Goal: Find specific page/section

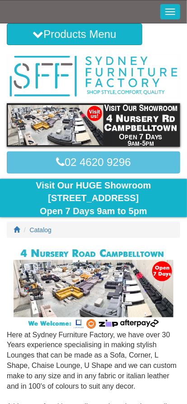
click at [169, 10] on button "Toggle Navigation" at bounding box center [170, 11] width 20 height 15
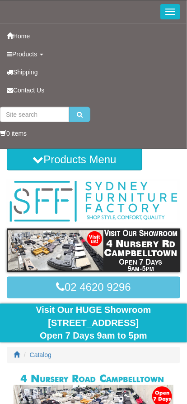
click at [169, 10] on button "Toggle Navigation" at bounding box center [170, 11] width 20 height 15
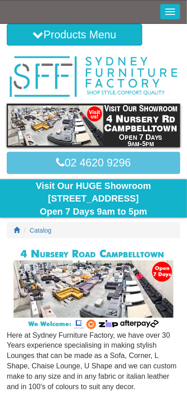
click at [169, 10] on button "Toggle Navigation" at bounding box center [170, 11] width 20 height 15
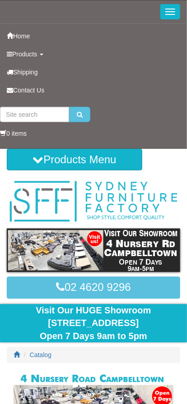
click at [169, 10] on button "Toggle Navigation" at bounding box center [170, 11] width 20 height 15
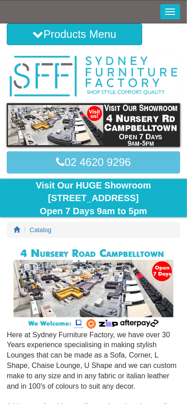
click at [175, 12] on button "Toggle Navigation" at bounding box center [170, 11] width 20 height 15
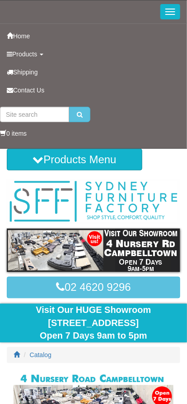
click at [175, 12] on button "Toggle Navigation" at bounding box center [170, 11] width 20 height 15
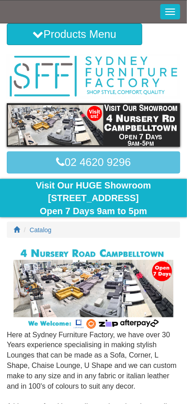
click at [175, 12] on button "Toggle Navigation" at bounding box center [170, 11] width 20 height 15
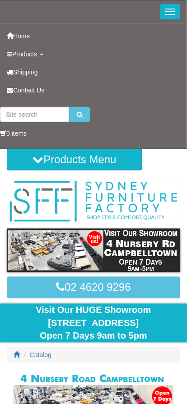
click at [175, 12] on button "Toggle Navigation" at bounding box center [170, 11] width 20 height 15
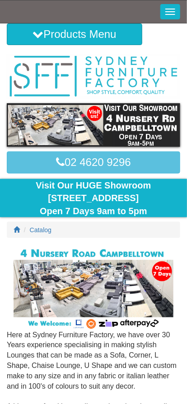
scroll to position [1, 0]
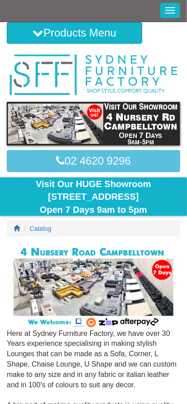
click at [107, 194] on div "Visit Our HUGE Showroom [STREET_ADDRESS] Open 7 Days 9am to 5pm" at bounding box center [93, 197] width 173 height 39
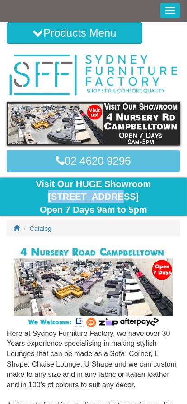
click at [107, 194] on div "Visit Our HUGE Showroom [STREET_ADDRESS] Open 7 Days 9am to 5pm" at bounding box center [93, 197] width 173 height 39
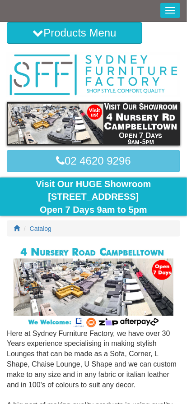
click at [107, 194] on div "Visit Our HUGE Showroom [STREET_ADDRESS] Open 7 Days 9am to 5pm" at bounding box center [93, 197] width 173 height 39
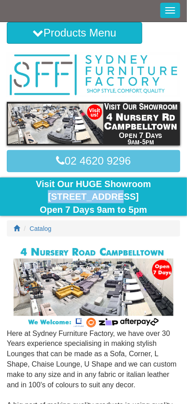
click at [92, 194] on div "Visit Our HUGE Showroom [STREET_ADDRESS] Open 7 Days 9am to 5pm" at bounding box center [93, 197] width 173 height 39
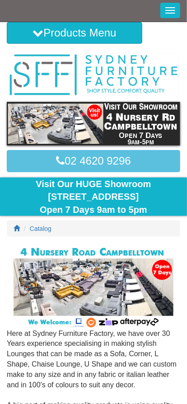
click at [66, 196] on div "Visit Our HUGE Showroom [STREET_ADDRESS] Open 7 Days 9am to 5pm" at bounding box center [93, 197] width 173 height 39
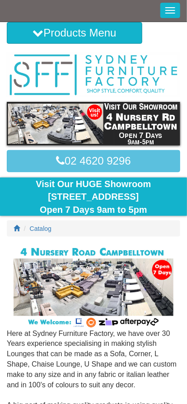
click at [107, 194] on div "Visit Our HUGE Showroom [STREET_ADDRESS] Open 7 Days 9am to 5pm" at bounding box center [93, 197] width 173 height 39
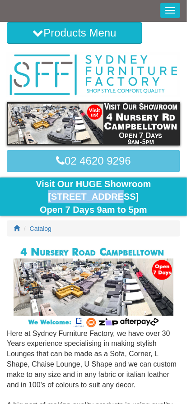
click at [107, 194] on div "Visit Our HUGE Showroom [STREET_ADDRESS] Open 7 Days 9am to 5pm" at bounding box center [93, 197] width 173 height 39
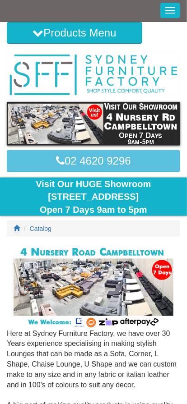
click at [78, 194] on div "Visit Our HUGE Showroom [STREET_ADDRESS] Open 7 Days 9am to 5pm" at bounding box center [93, 197] width 173 height 39
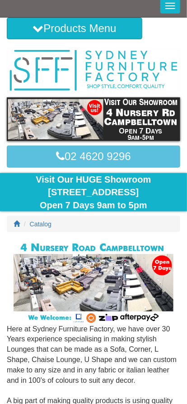
scroll to position [0, 0]
